Goal: Find specific page/section: Find specific page/section

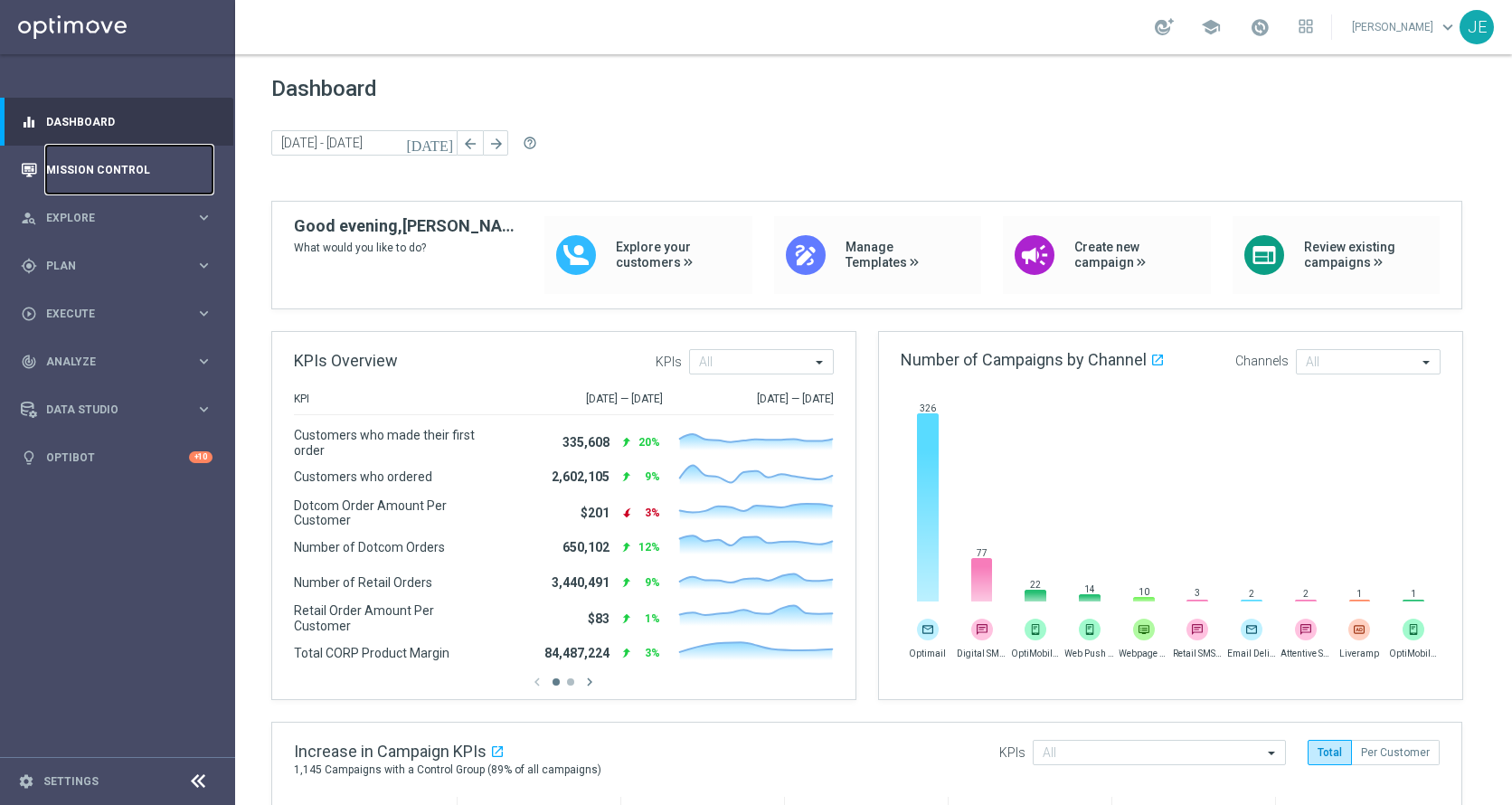
click at [114, 173] on link "Mission Control" at bounding box center [129, 169] width 166 height 48
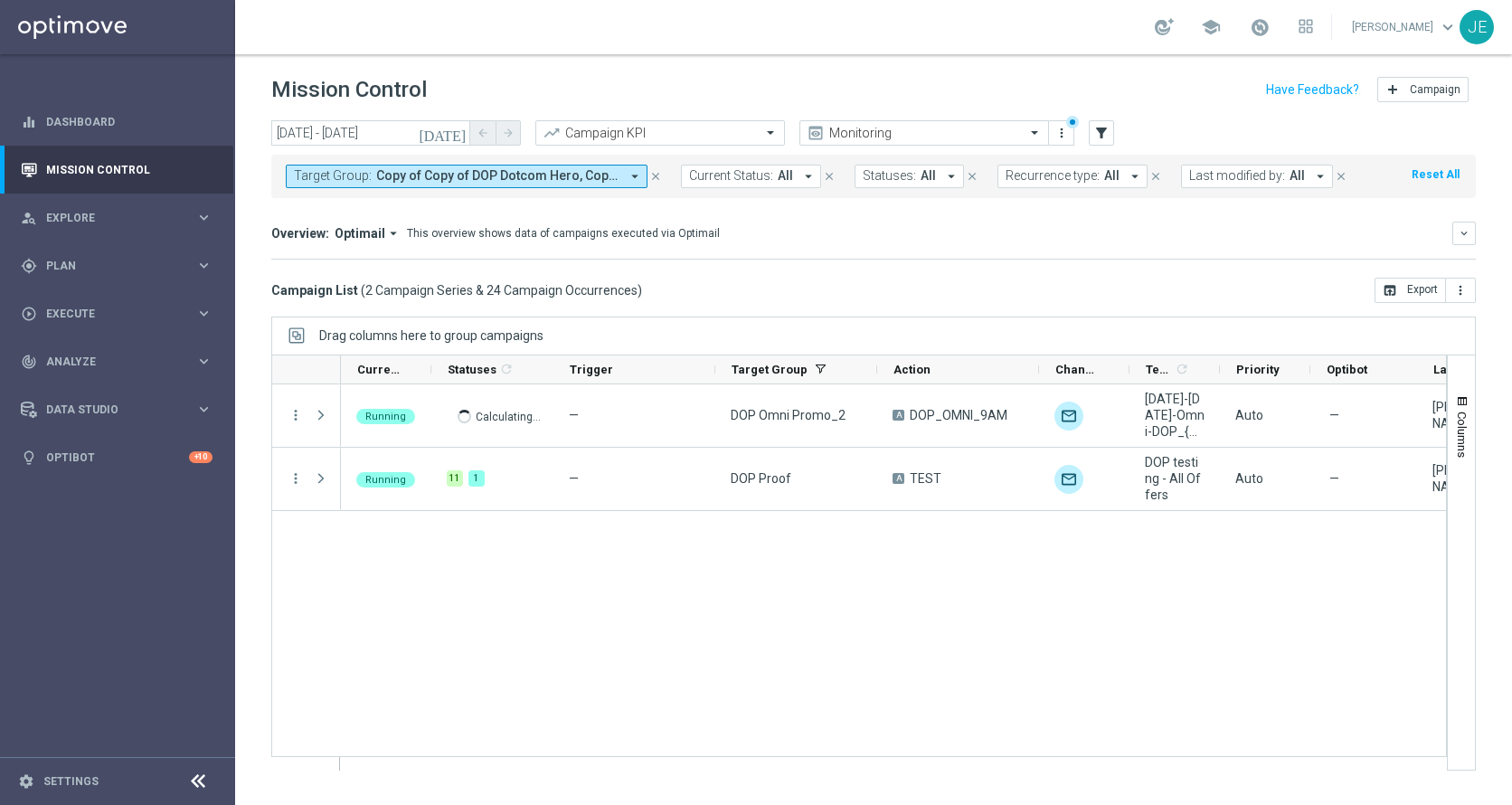
click at [456, 141] on button "[DATE]" at bounding box center [443, 134] width 54 height 28
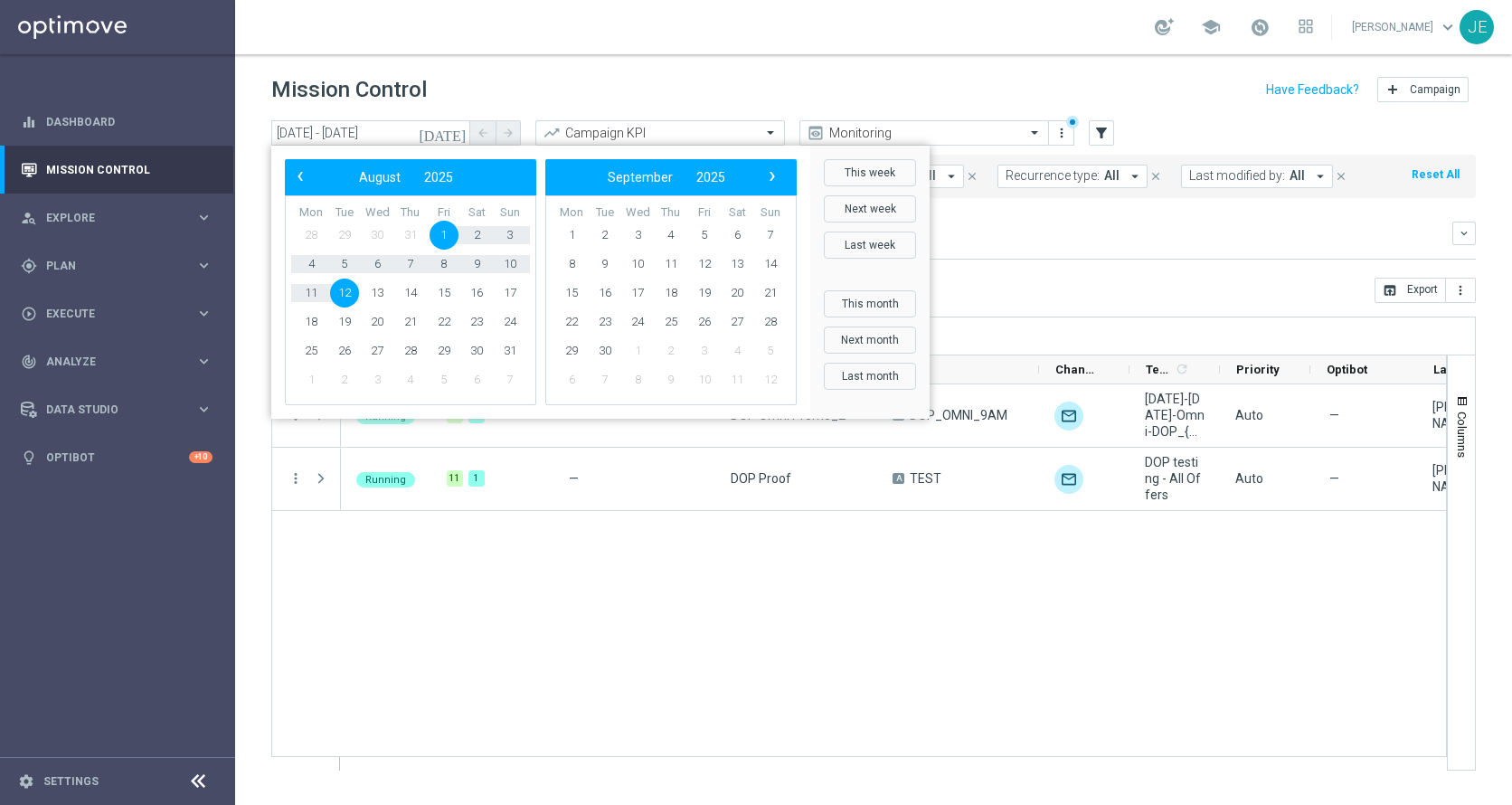
click at [456, 141] on button "[DATE]" at bounding box center [443, 134] width 54 height 28
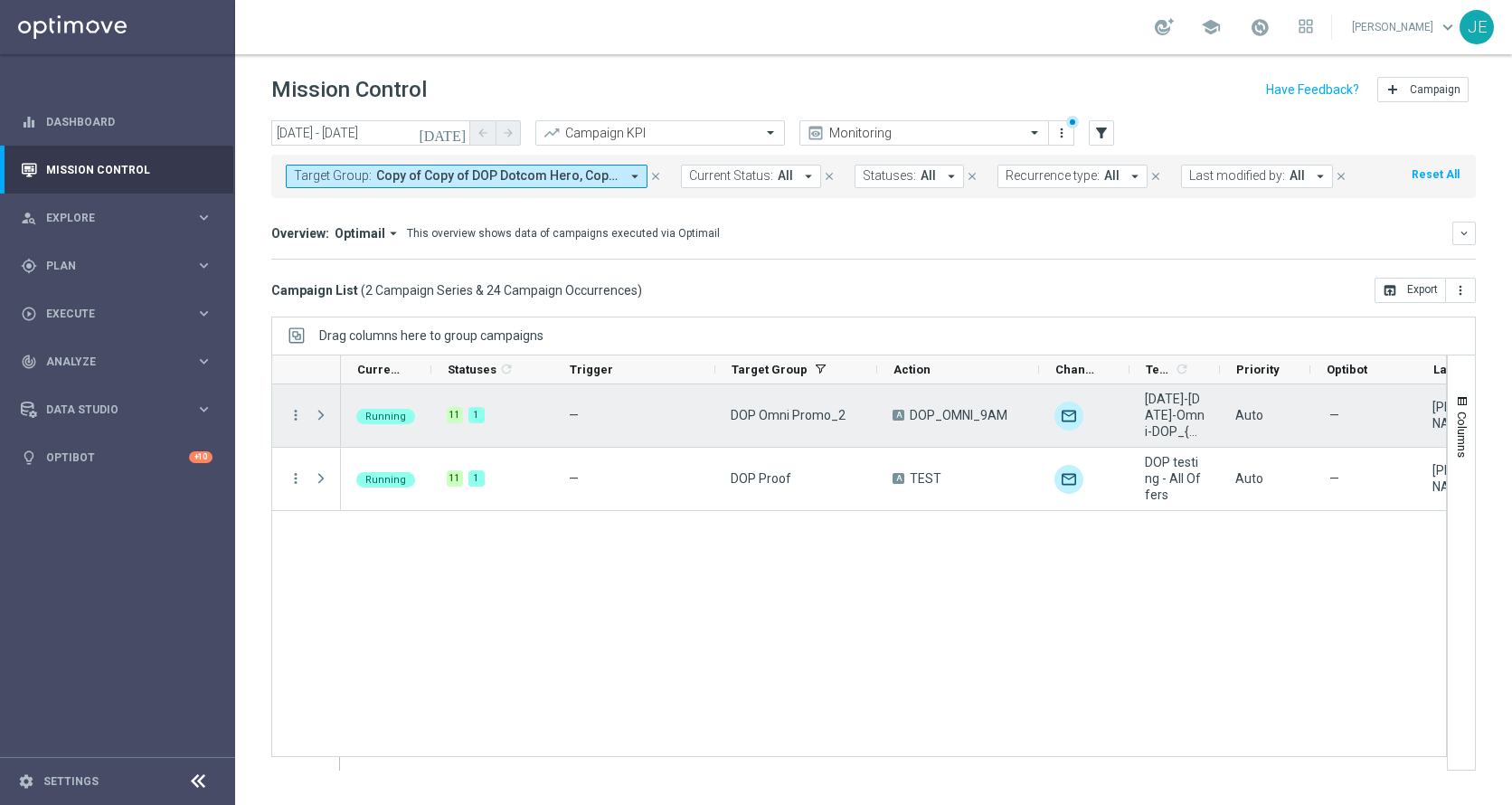
click at [314, 406] on span "Press SPACE to select this row." at bounding box center [323, 415] width 20 height 36
click at [320, 418] on span "Press SPACE to select this row." at bounding box center [321, 415] width 17 height 15
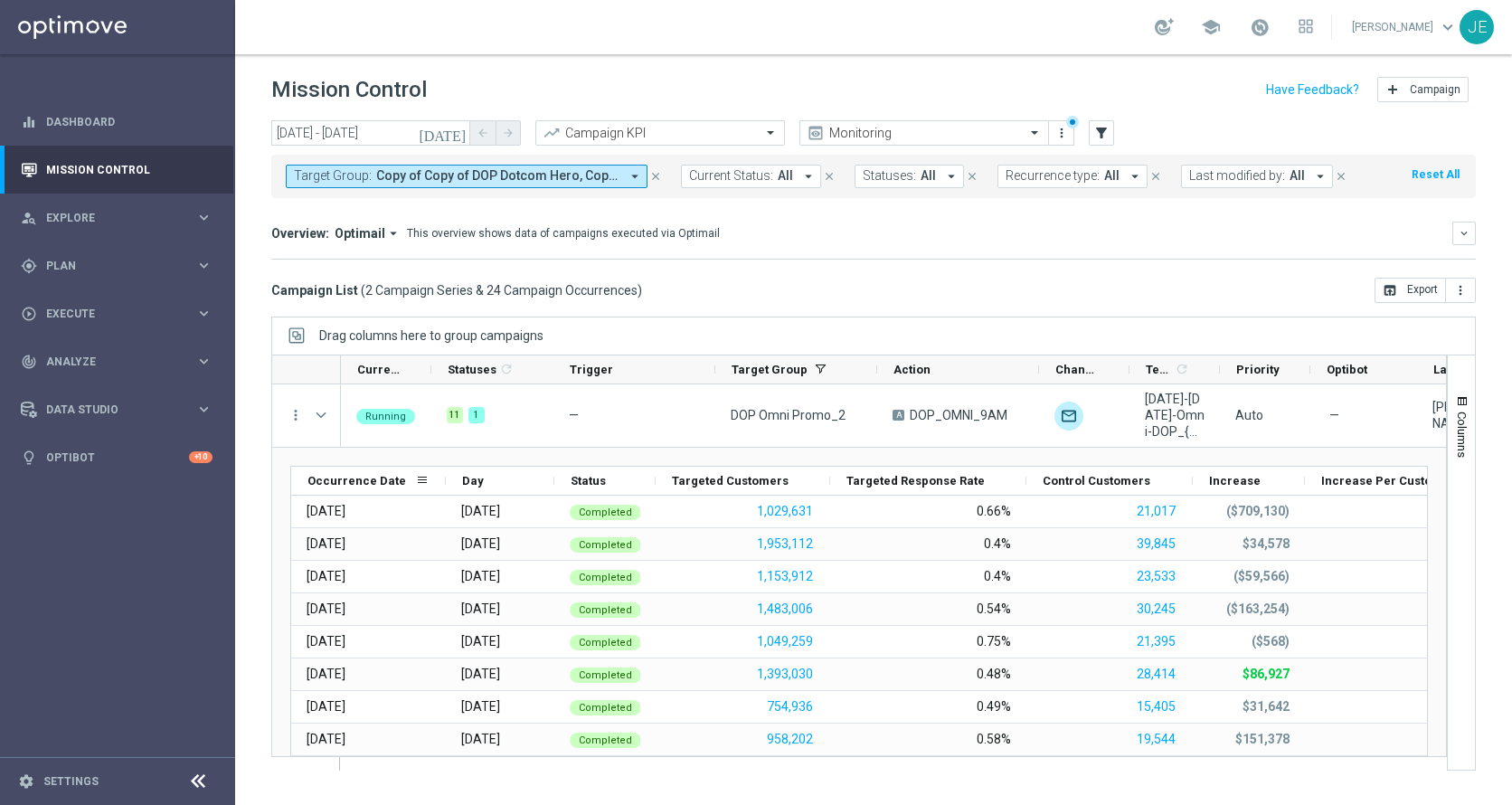
click at [342, 481] on span "Occurrence Date" at bounding box center [357, 481] width 98 height 14
click at [335, 474] on span "Occurrence Date" at bounding box center [351, 481] width 88 height 14
